Goal: Task Accomplishment & Management: Use online tool/utility

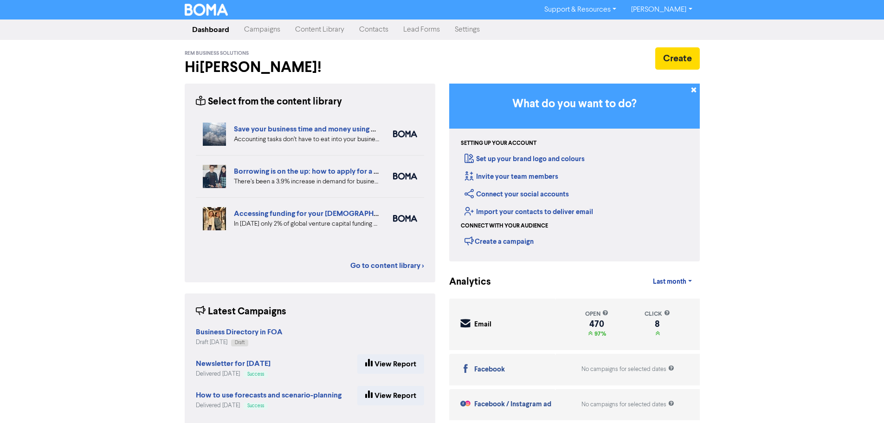
click at [271, 31] on link "Campaigns" at bounding box center [262, 29] width 51 height 19
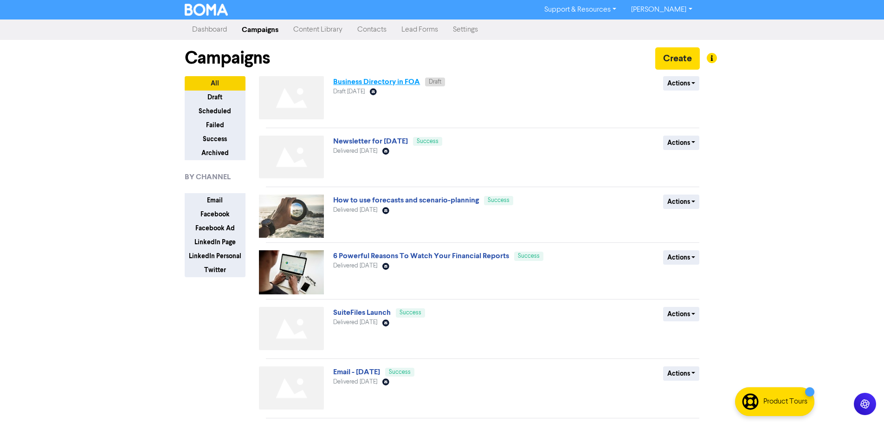
click at [381, 81] on link "Business Directory in FOA" at bounding box center [376, 81] width 87 height 9
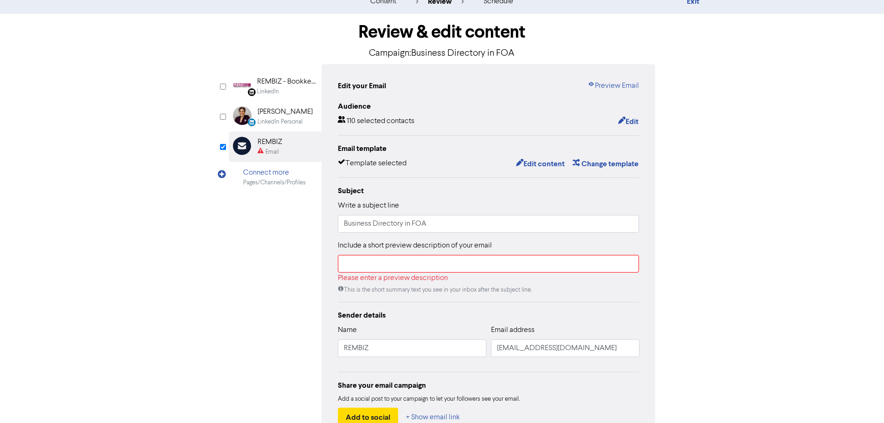
scroll to position [46, 0]
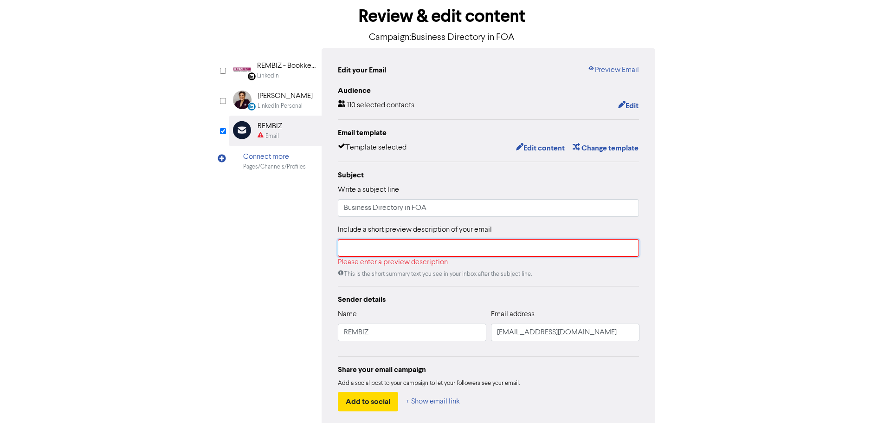
click at [386, 253] on input "text" at bounding box center [489, 248] width 302 height 18
drag, startPoint x: 380, startPoint y: 209, endPoint x: 301, endPoint y: 212, distance: 79.8
click at [301, 212] on div "LinkedIn Page Created with Sketch. REMBIZ - Bookkeeping, [GEOGRAPHIC_DATA], [GE…" at bounding box center [442, 237] width 427 height 379
click at [405, 251] on input "text" at bounding box center [489, 248] width 302 height 18
paste input "Business Directory in FOA"
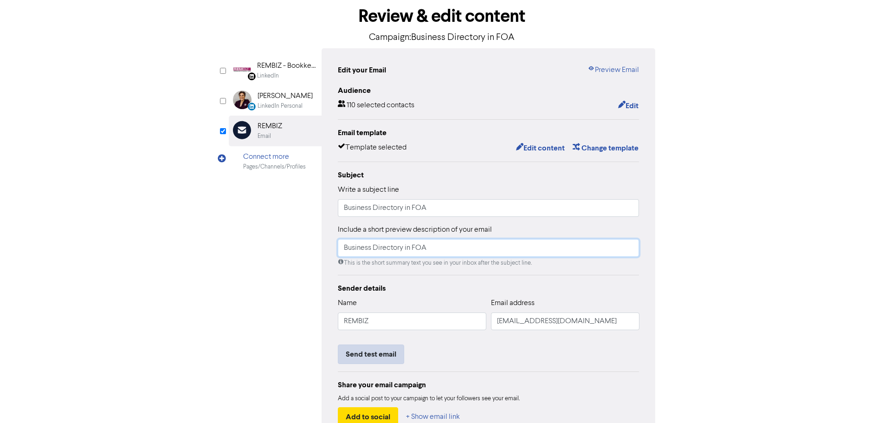
type input "Business Directory in FOA"
click at [384, 350] on button "Send test email" at bounding box center [371, 353] width 66 height 19
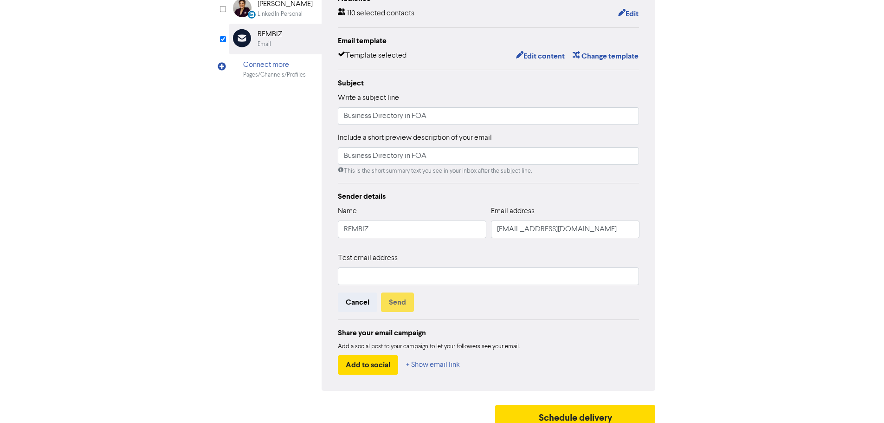
scroll to position [139, 0]
click at [367, 271] on input "text" at bounding box center [489, 275] width 302 height 18
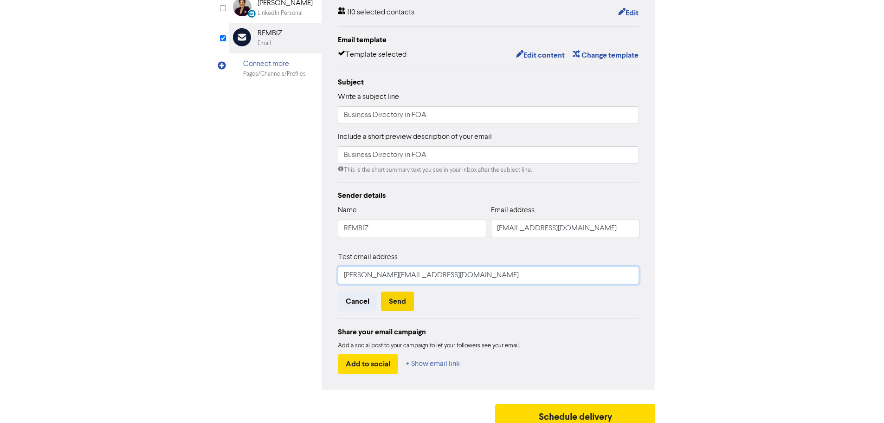
type input "[PERSON_NAME][EMAIL_ADDRESS][DOMAIN_NAME]"
click at [407, 299] on button "Send" at bounding box center [397, 300] width 33 height 19
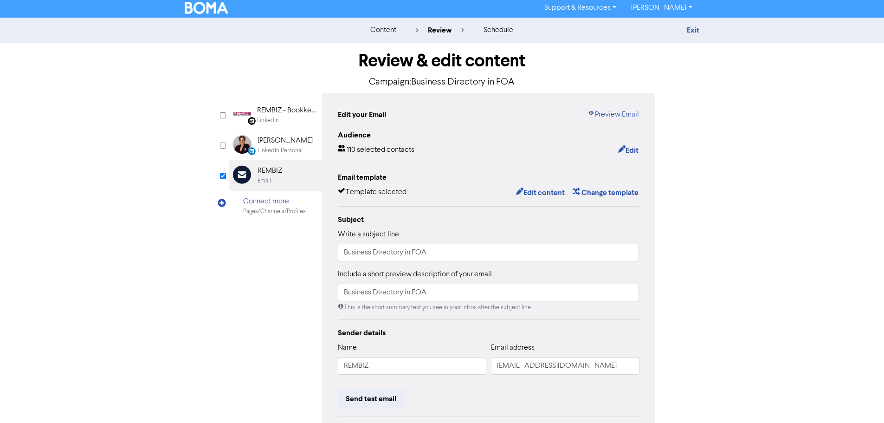
scroll to position [0, 0]
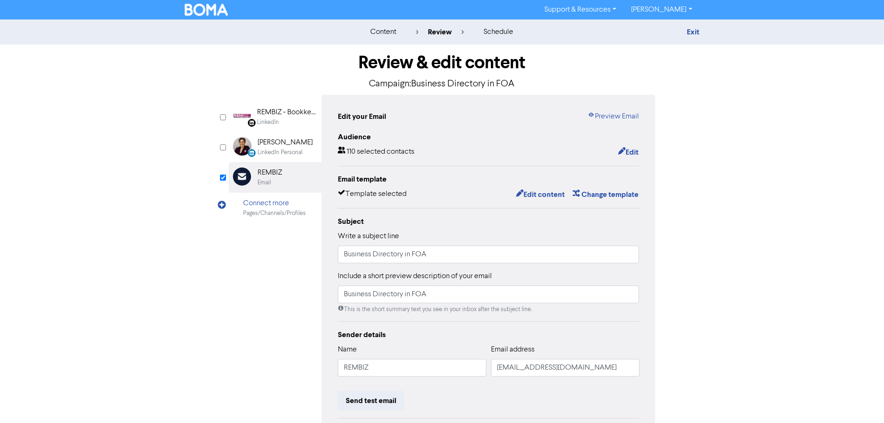
click at [689, 25] on div "content review schedule Exit" at bounding box center [442, 31] width 884 height 25
click at [690, 34] on link "Exit" at bounding box center [693, 31] width 13 height 9
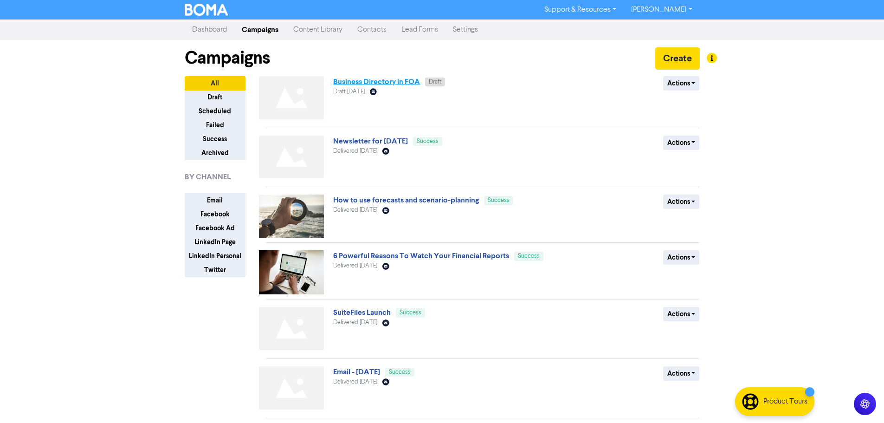
click at [370, 81] on link "Business Directory in FOA" at bounding box center [376, 81] width 87 height 9
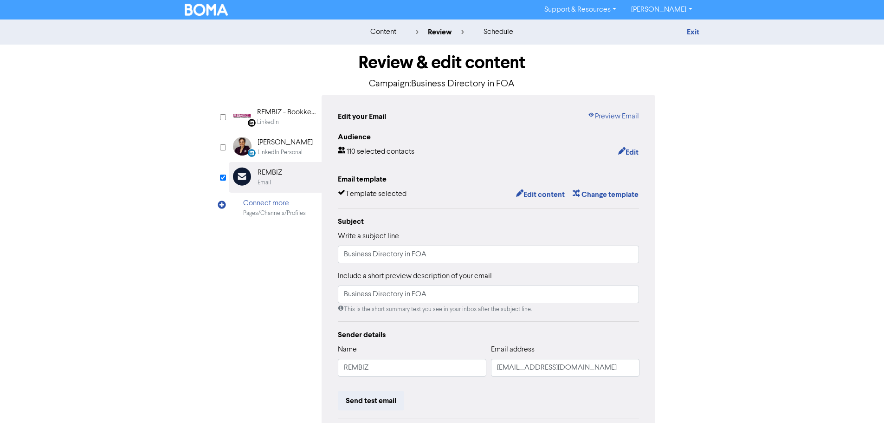
scroll to position [46, 0]
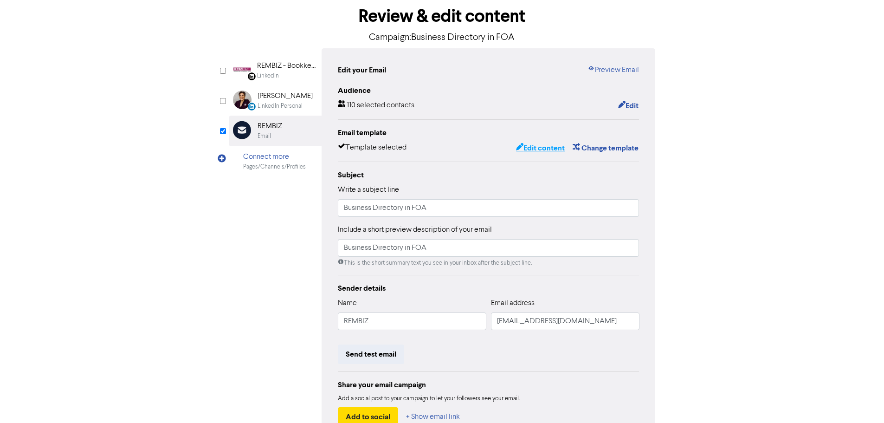
click at [544, 149] on button "Edit content" at bounding box center [540, 148] width 50 height 12
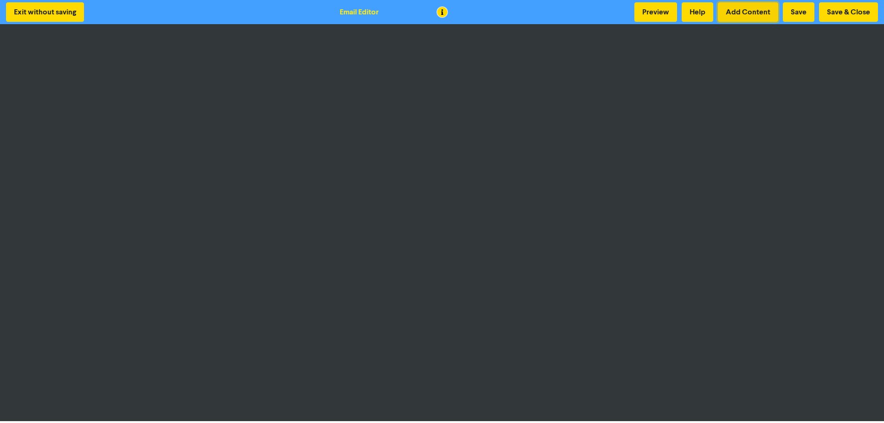
click at [749, 10] on button "Add Content" at bounding box center [748, 11] width 60 height 19
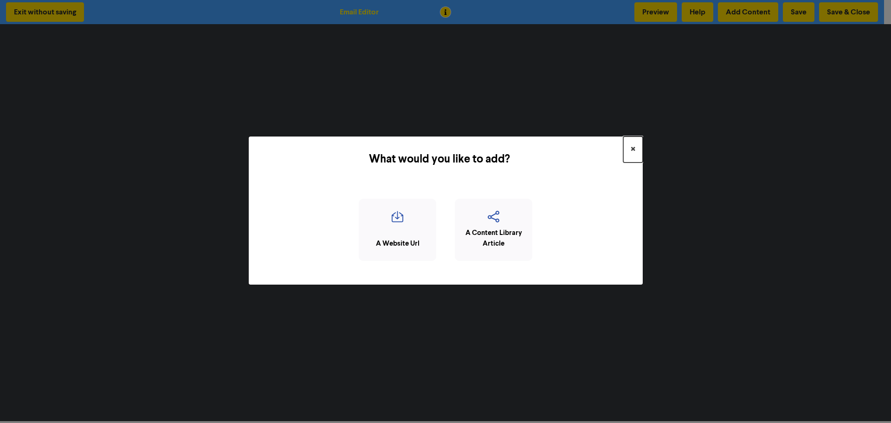
click at [633, 148] on span "×" at bounding box center [632, 149] width 5 height 14
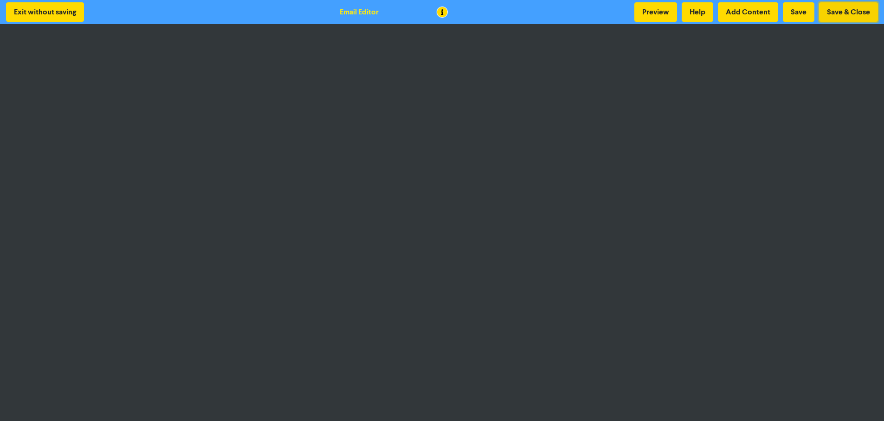
click at [839, 13] on button "Save & Close" at bounding box center [848, 11] width 59 height 19
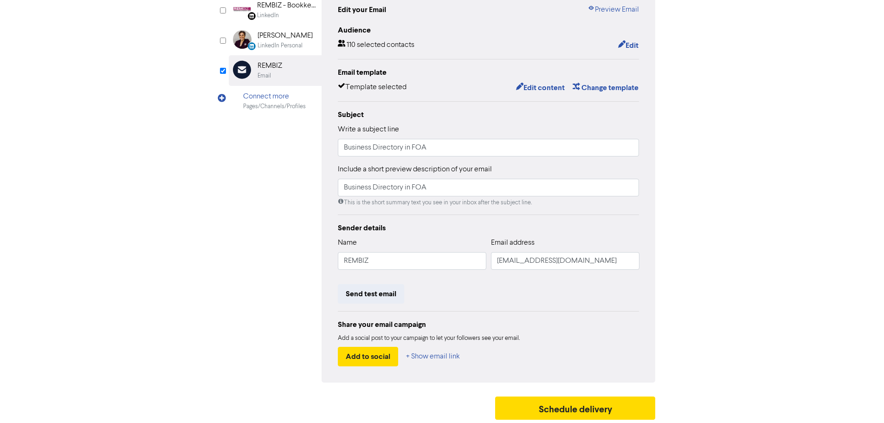
scroll to position [109, 0]
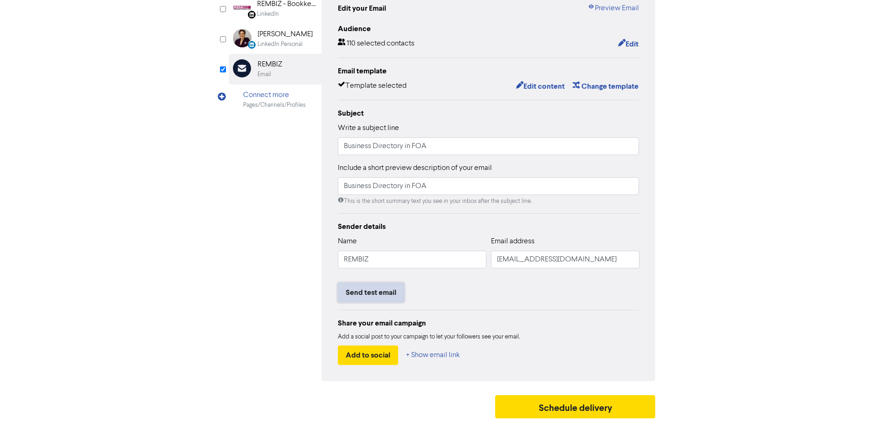
click at [388, 294] on button "Send test email" at bounding box center [371, 292] width 66 height 19
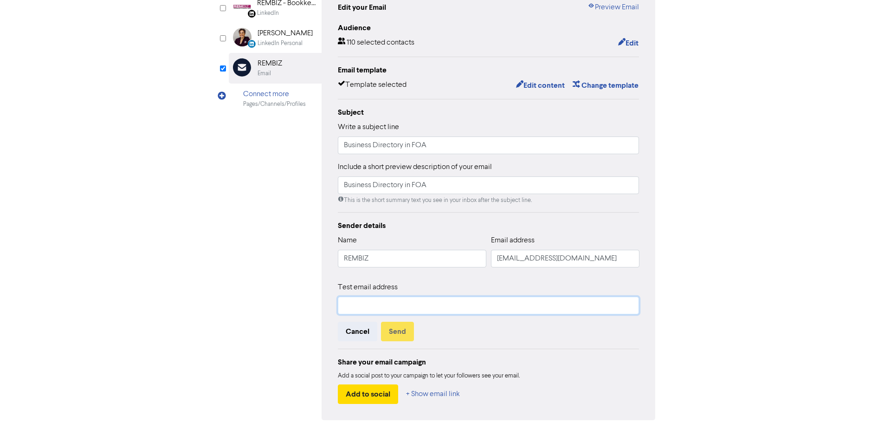
click at [378, 303] on input "text" at bounding box center [489, 305] width 302 height 18
type input "[PERSON_NAME][EMAIL_ADDRESS][DOMAIN_NAME]"
click at [389, 334] on button "Send" at bounding box center [397, 331] width 33 height 19
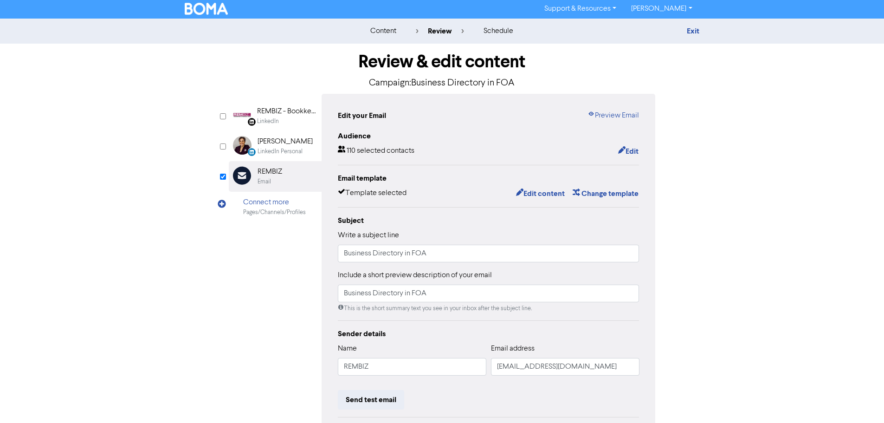
scroll to position [0, 0]
